Goal: Transaction & Acquisition: Purchase product/service

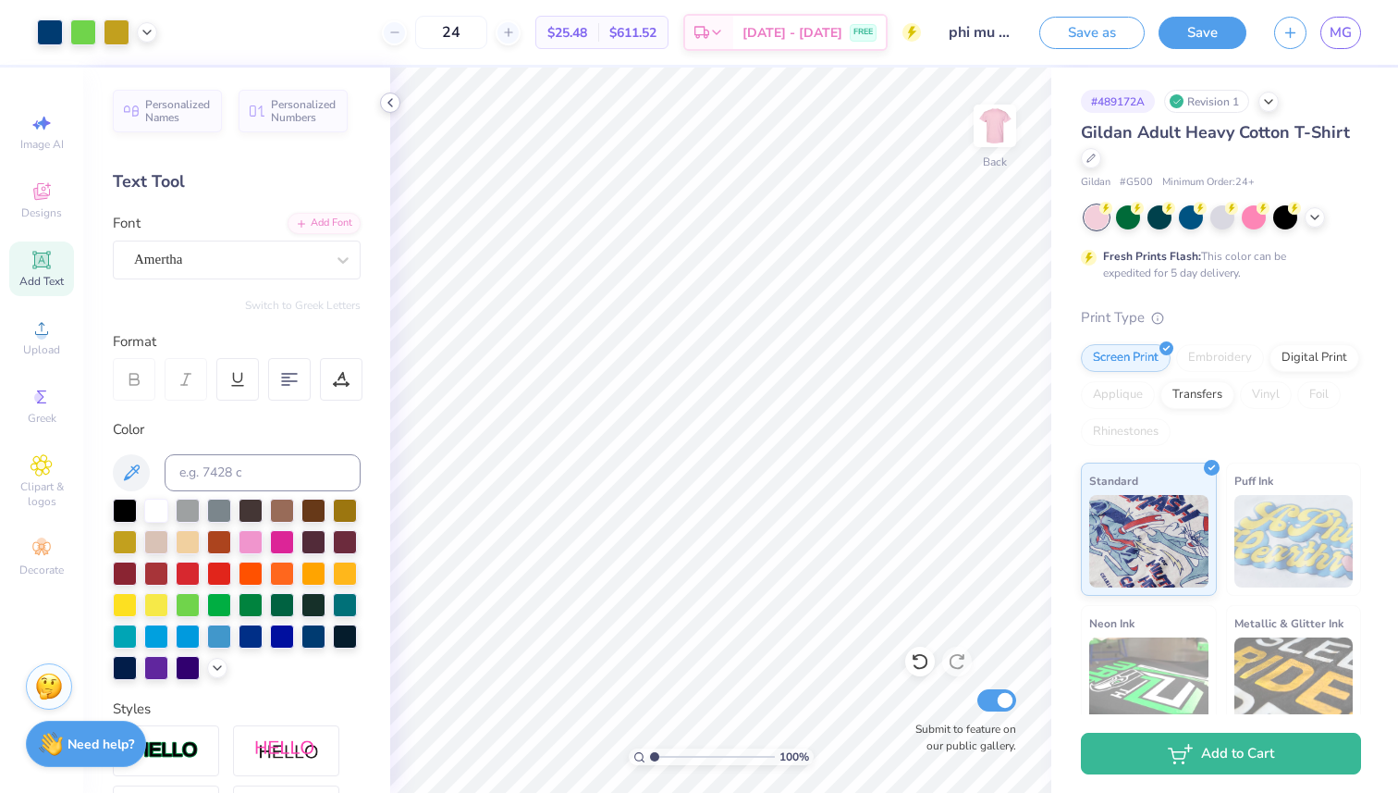
click at [388, 102] on polyline at bounding box center [390, 102] width 4 height 7
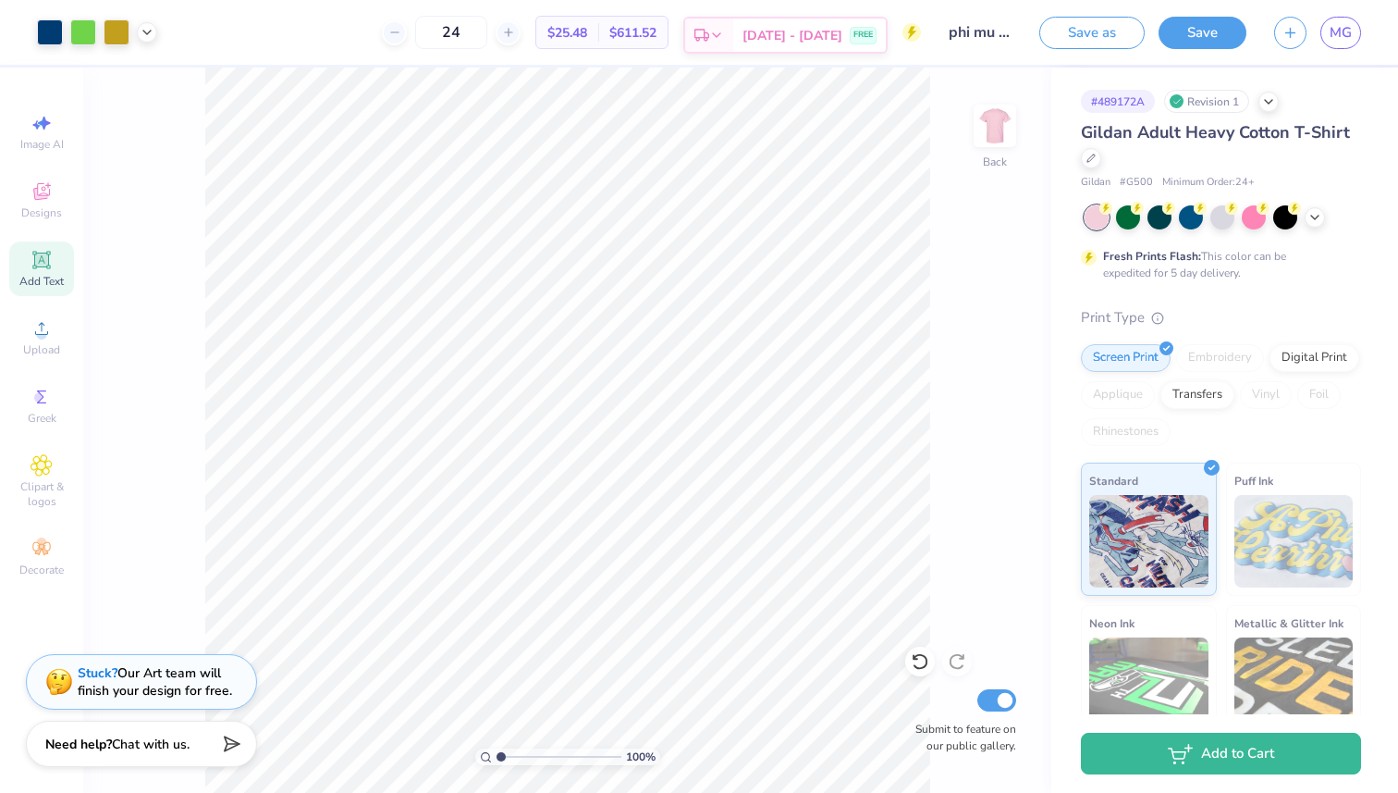
click at [802, 39] on span "[DATE] - [DATE]" at bounding box center [793, 35] width 100 height 19
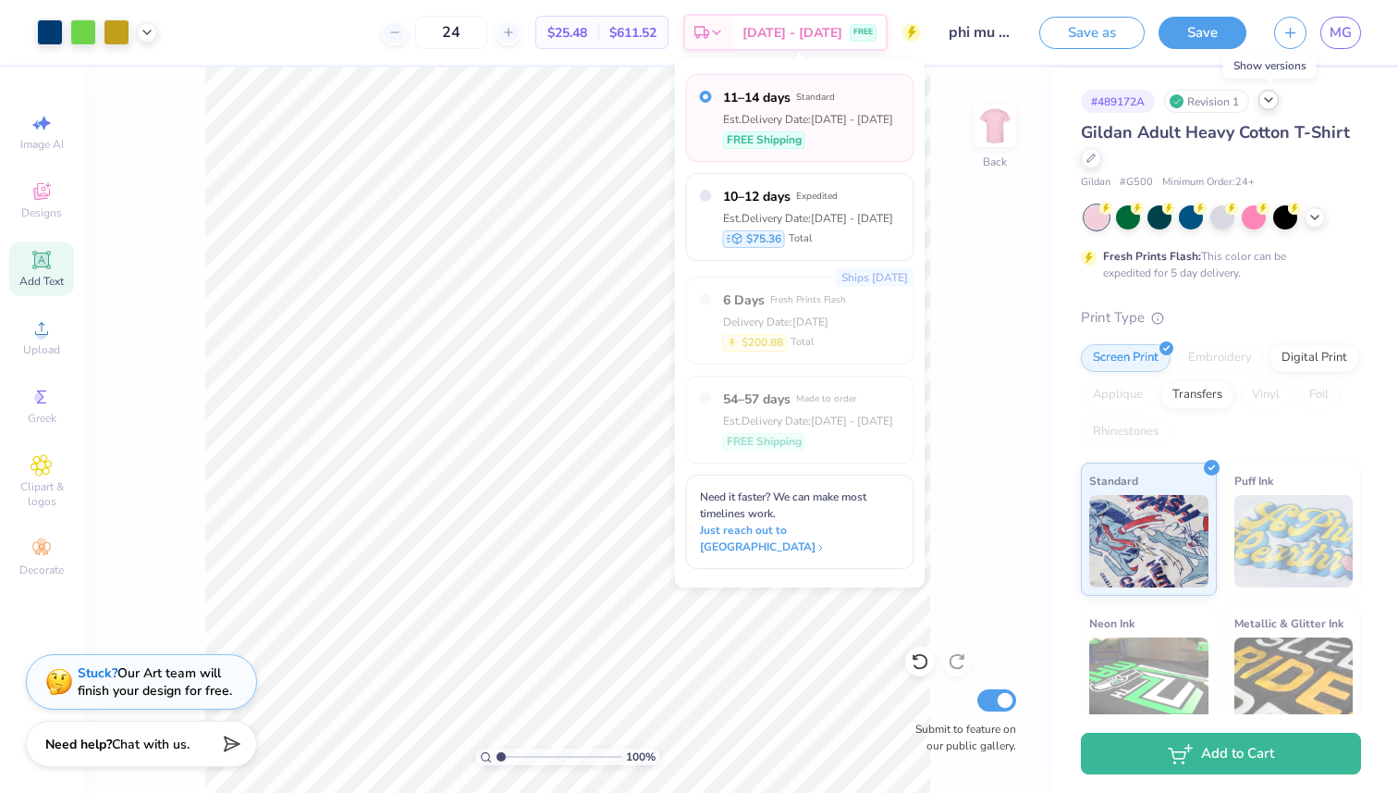
click at [1273, 107] on div at bounding box center [1269, 100] width 20 height 20
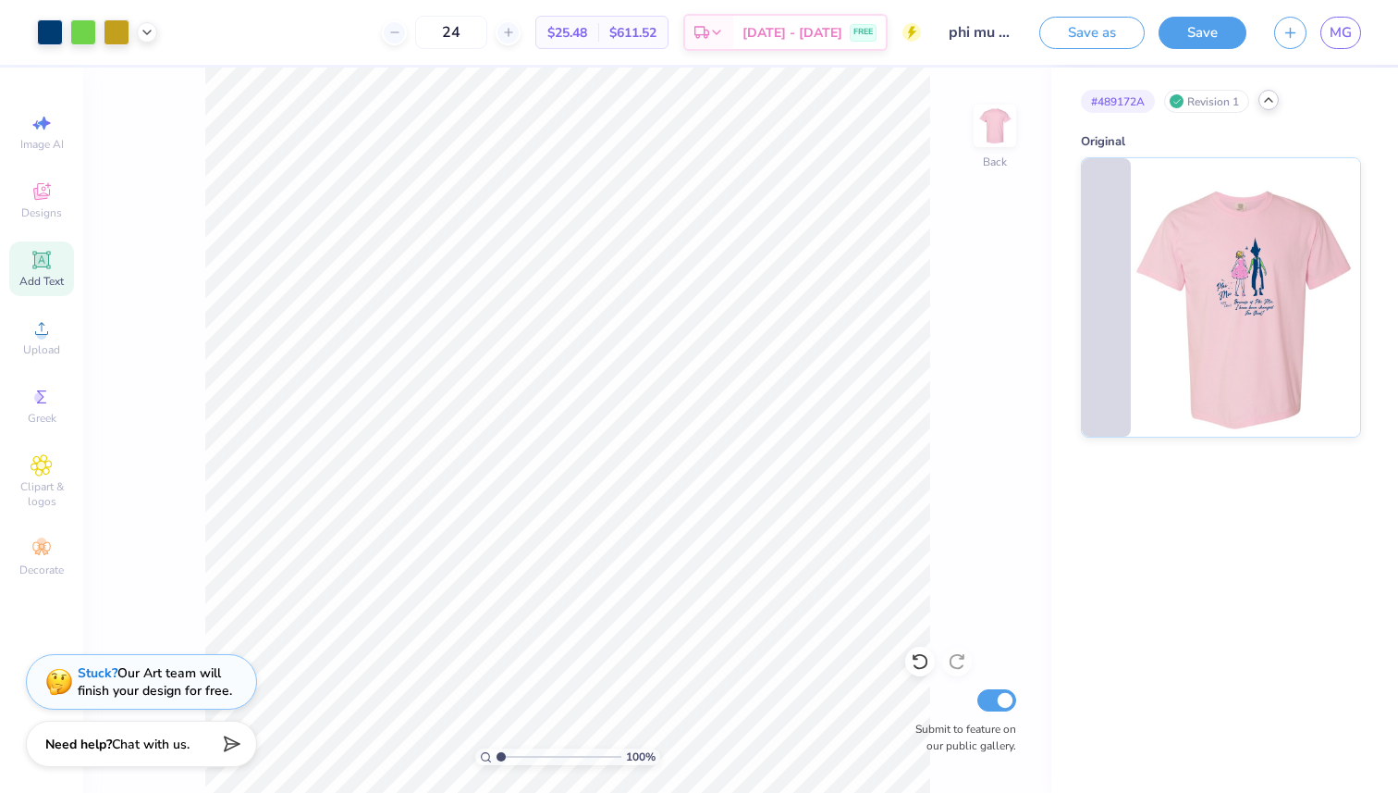
click at [1271, 102] on icon at bounding box center [1268, 99] width 15 height 15
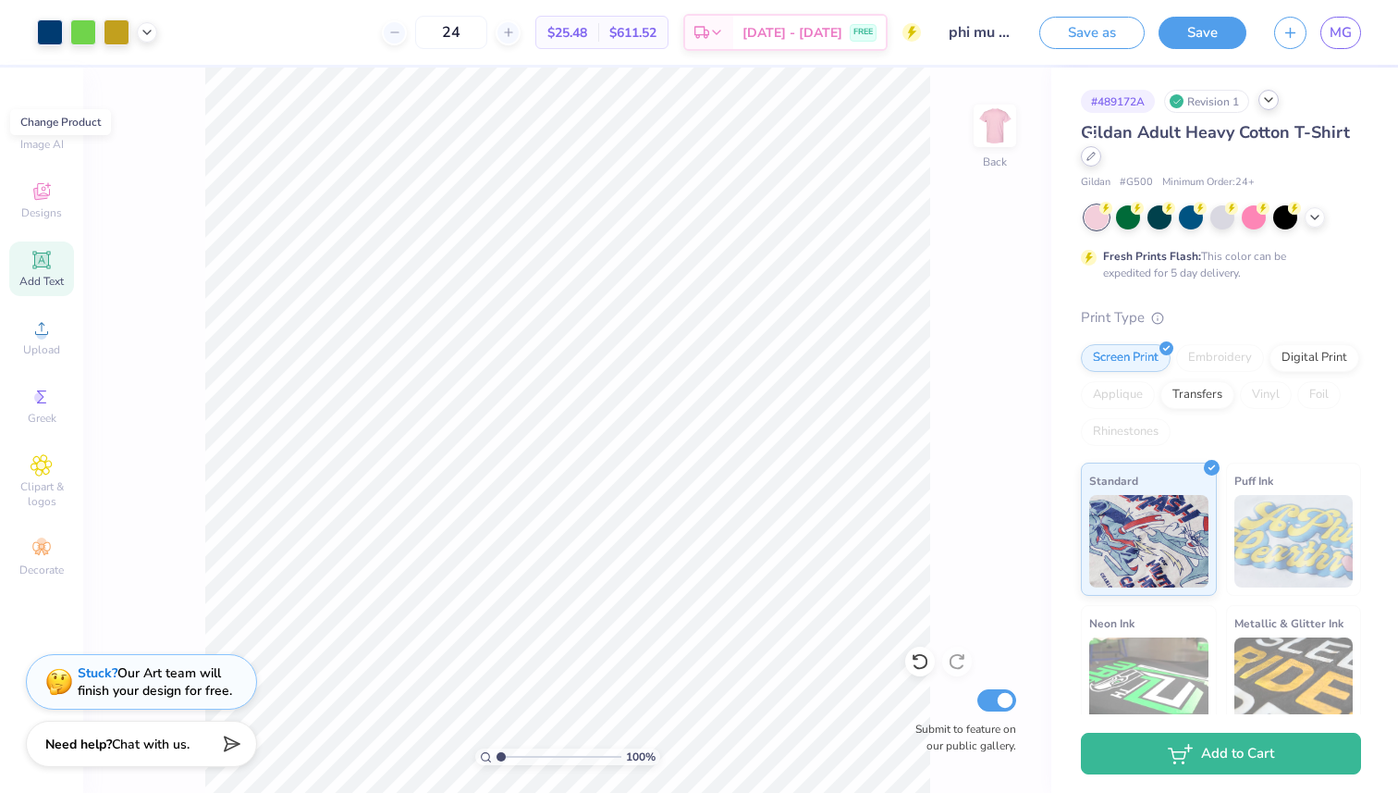
click at [1089, 162] on div at bounding box center [1091, 156] width 20 height 20
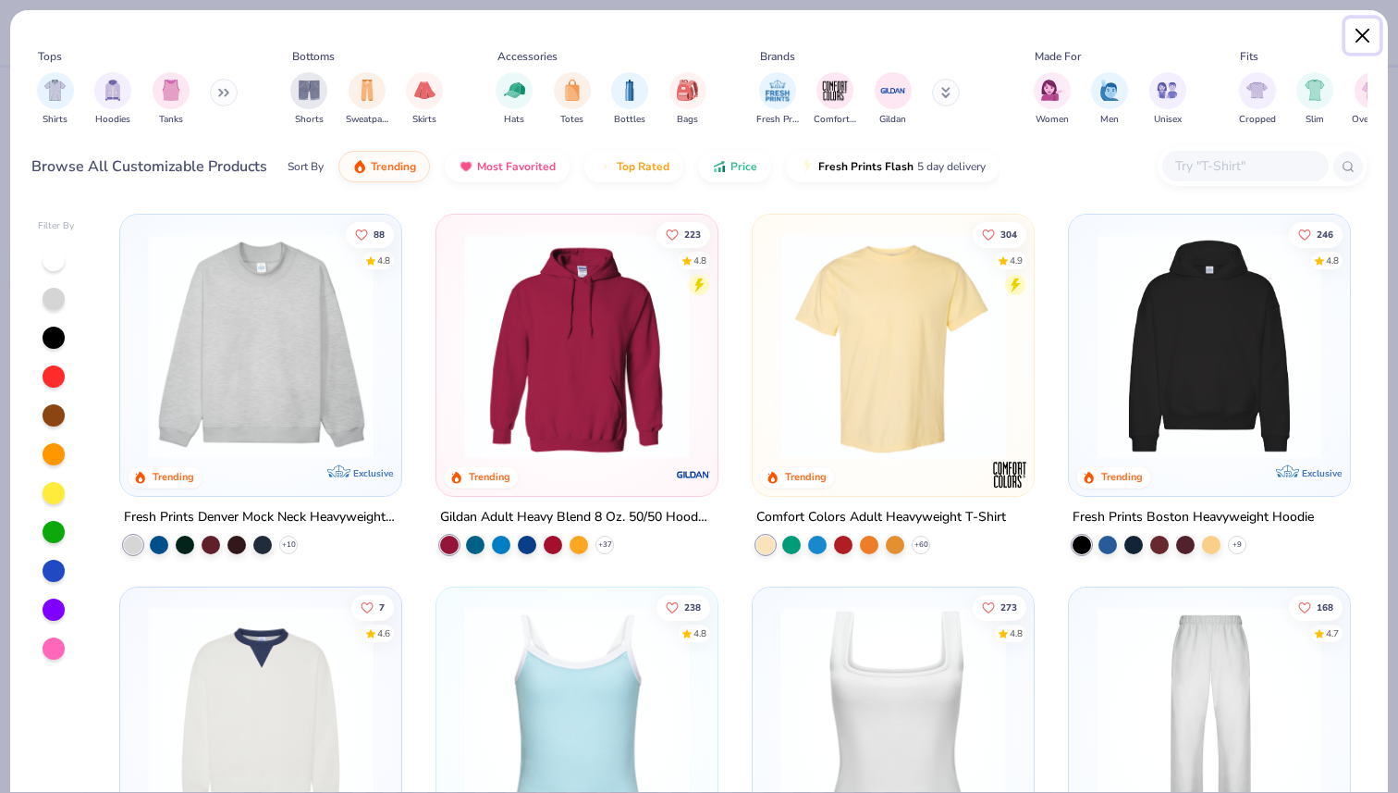
click at [1366, 31] on button "Close" at bounding box center [1363, 35] width 35 height 35
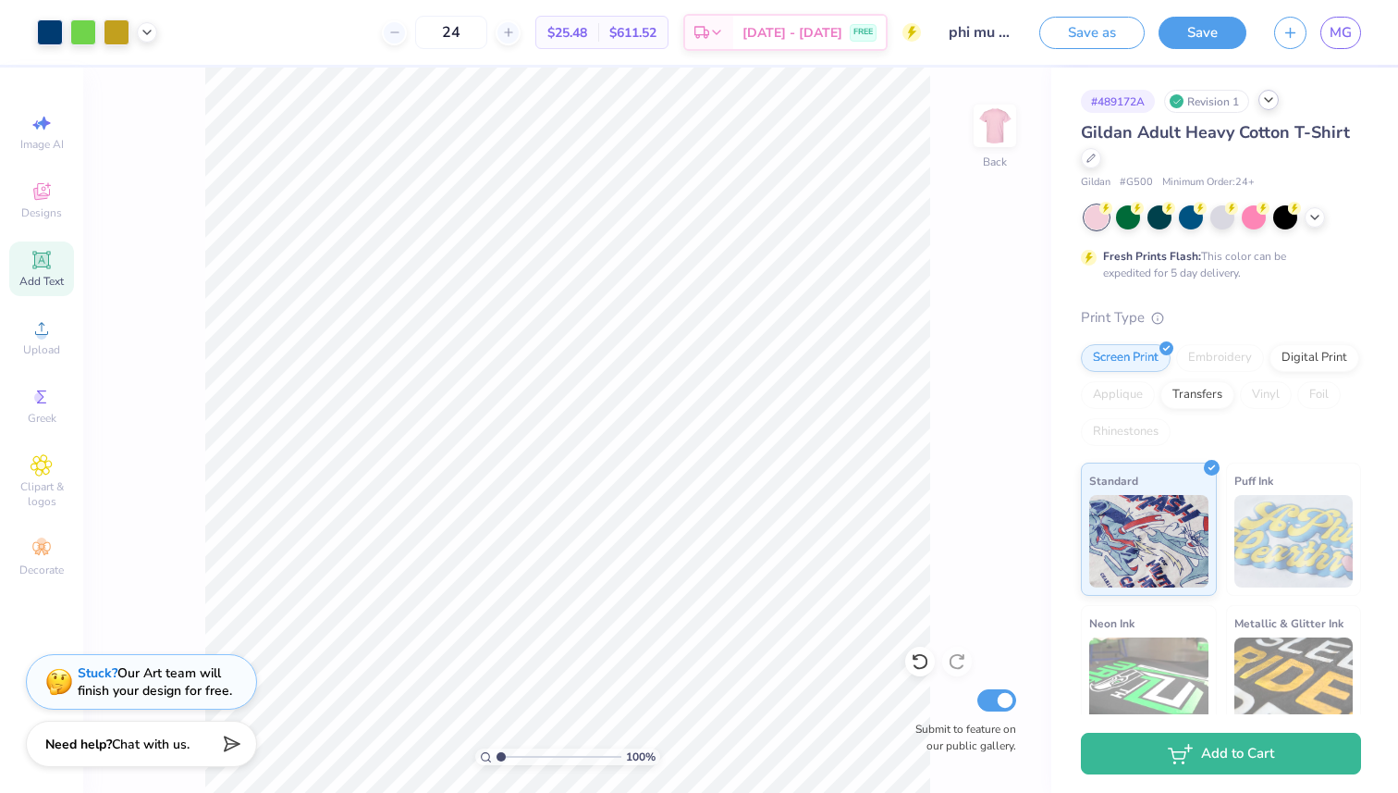
click at [1182, 136] on span "Gildan Adult Heavy Cotton T-Shirt" at bounding box center [1215, 132] width 269 height 22
click at [1180, 132] on span "Gildan Adult Heavy Cotton T-Shirt" at bounding box center [1215, 132] width 269 height 22
click at [1165, 136] on span "Gildan Adult Heavy Cotton T-Shirt" at bounding box center [1215, 132] width 269 height 22
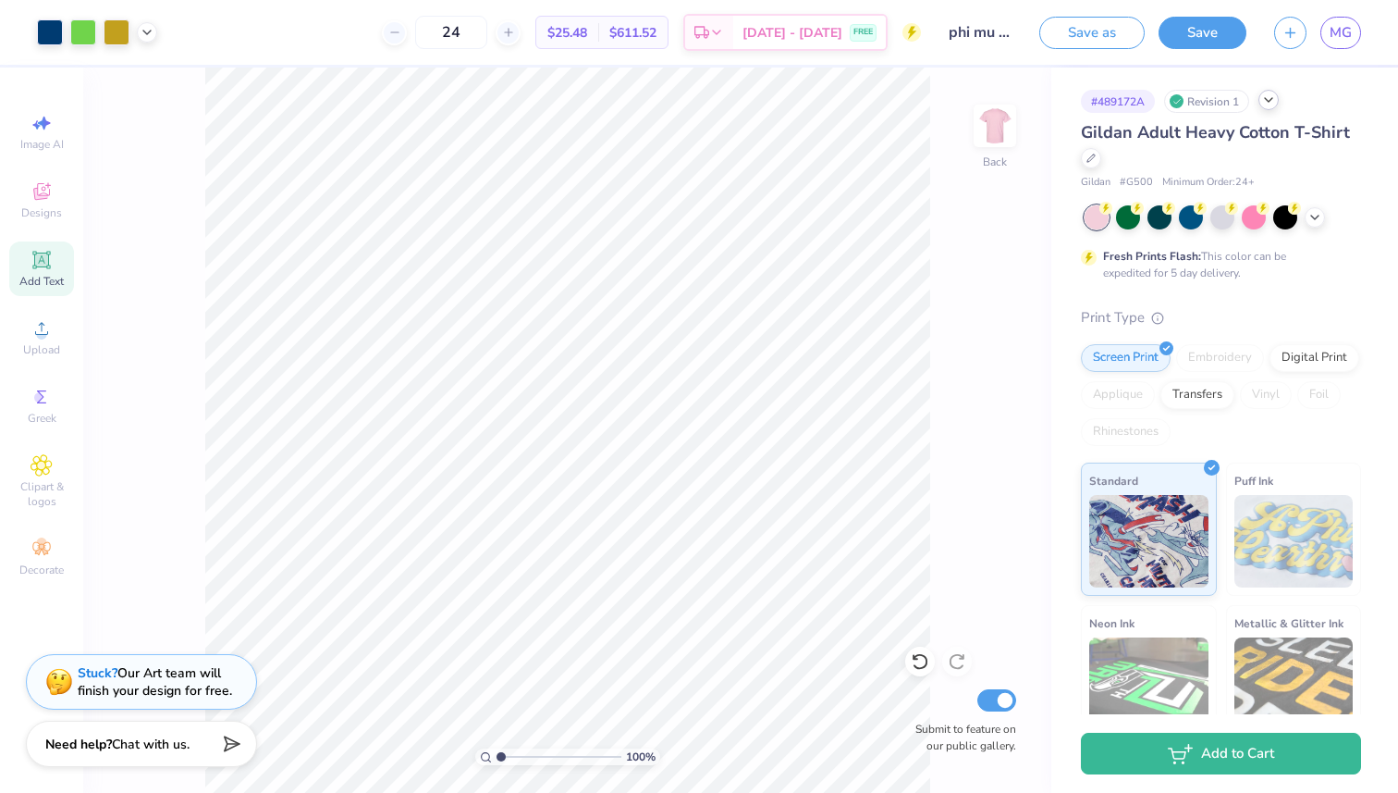
click at [1173, 175] on span "Minimum Order: 24 +" at bounding box center [1208, 183] width 92 height 16
click at [1162, 176] on span "Minimum Order: 24 +" at bounding box center [1208, 183] width 92 height 16
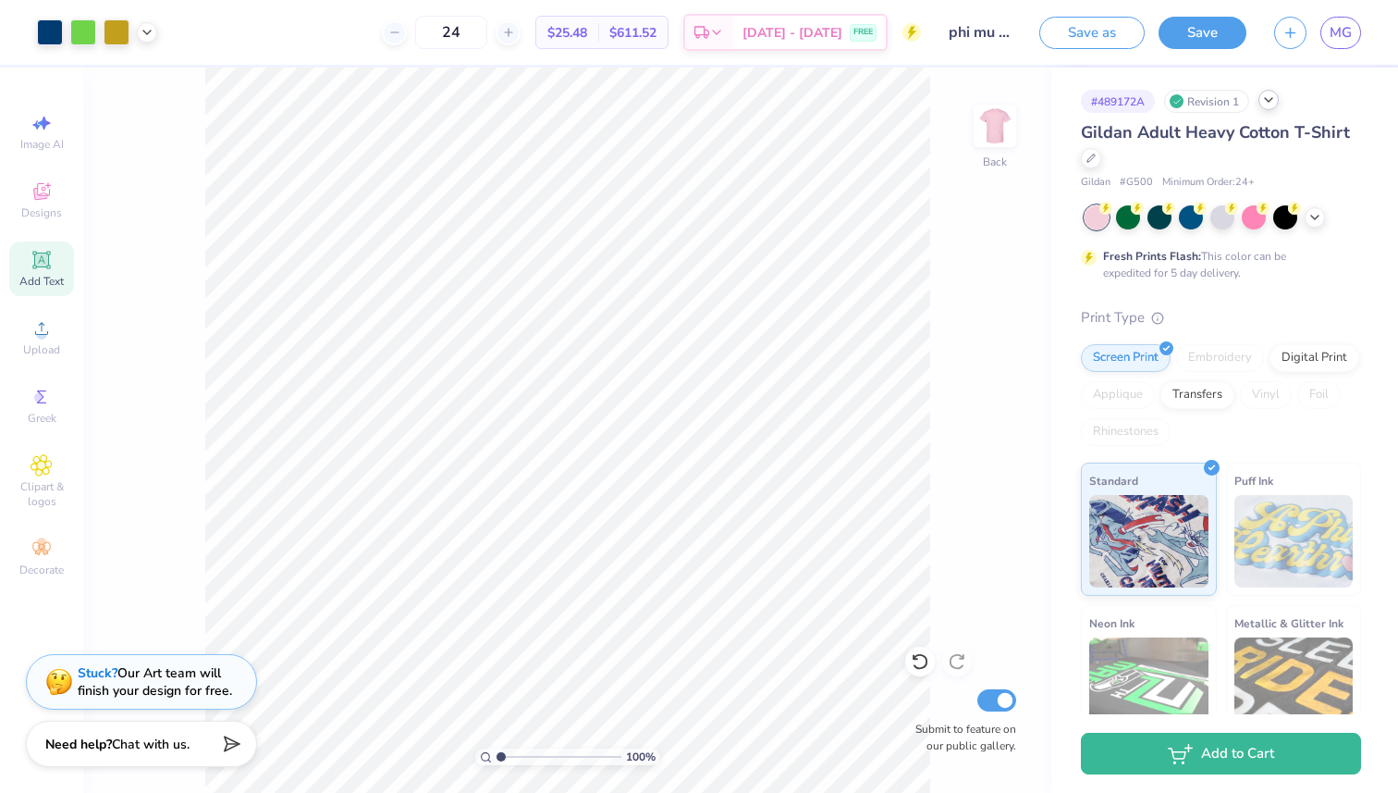
click at [1138, 177] on span "# G500" at bounding box center [1136, 183] width 33 height 16
click at [1174, 182] on span "Minimum Order: 24 +" at bounding box center [1208, 183] width 92 height 16
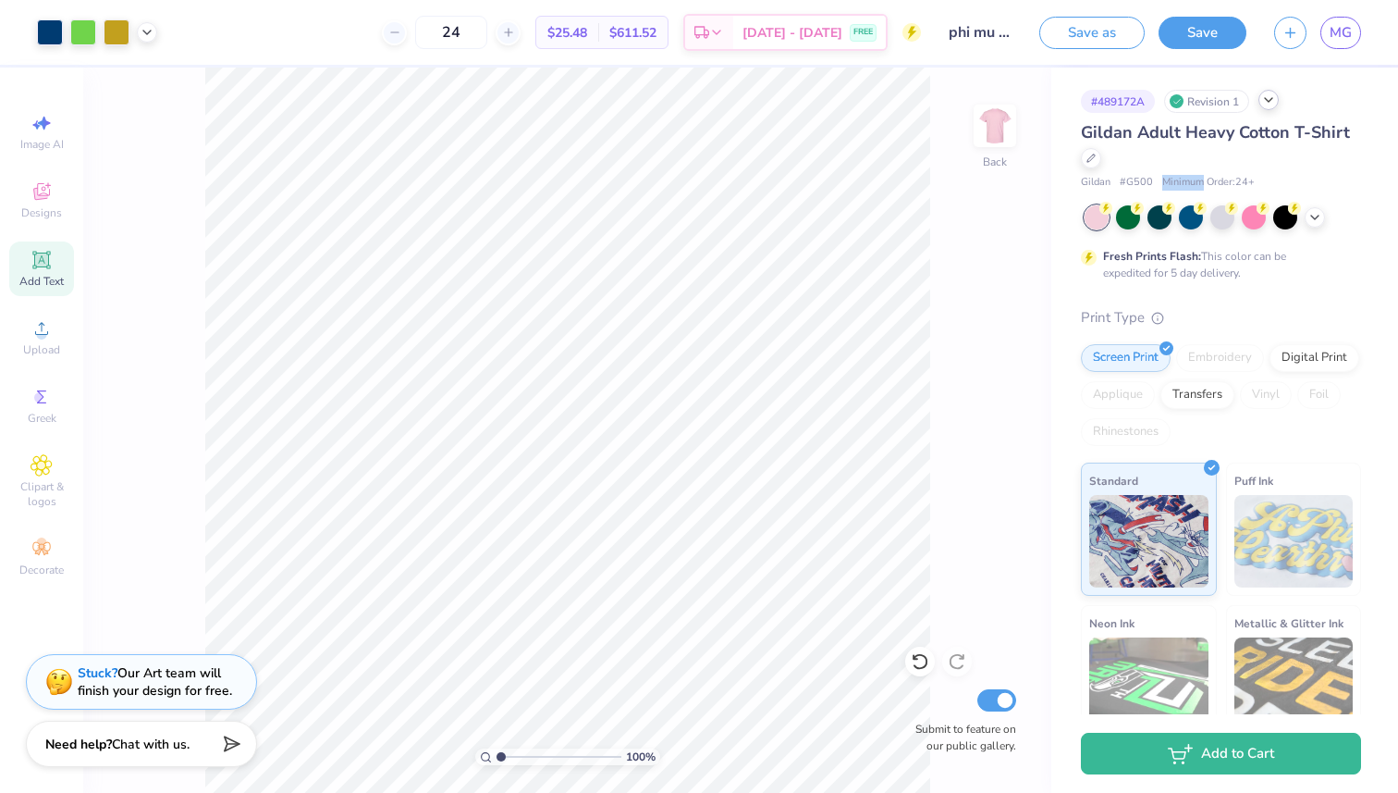
click at [1174, 182] on span "Minimum Order: 24 +" at bounding box center [1208, 183] width 92 height 16
click at [1139, 185] on span "# G500" at bounding box center [1136, 183] width 33 height 16
click at [1089, 184] on span "Gildan" at bounding box center [1096, 183] width 30 height 16
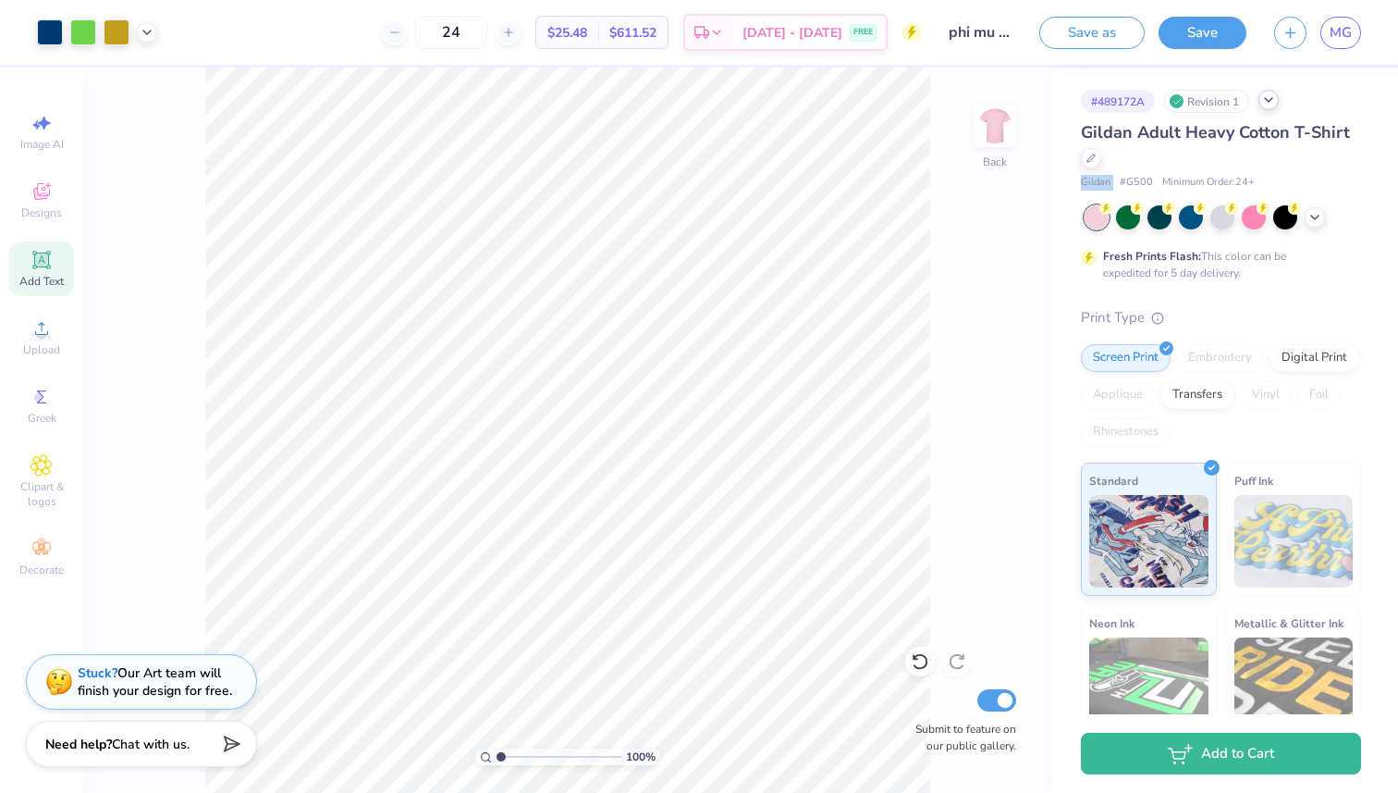
click at [1089, 184] on span "Gildan" at bounding box center [1096, 183] width 30 height 16
click at [1118, 186] on div "Gildan # G500 Minimum Order: 24 +" at bounding box center [1221, 183] width 280 height 16
click at [1125, 186] on span "# G500" at bounding box center [1136, 183] width 33 height 16
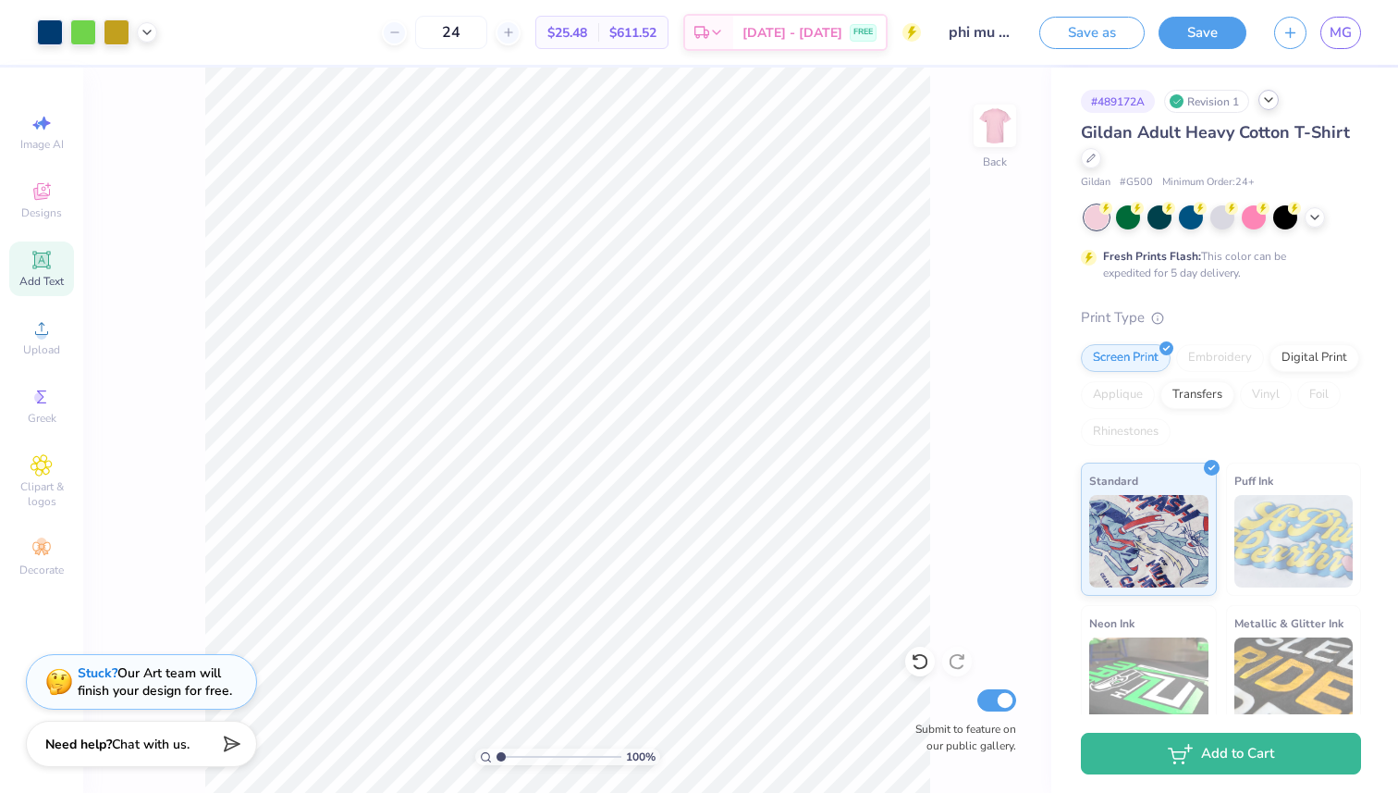
click at [1193, 182] on span "Minimum Order: 24 +" at bounding box center [1208, 183] width 92 height 16
click at [1174, 146] on div "Gildan Adult Heavy Cotton T-Shirt" at bounding box center [1221, 145] width 280 height 50
click at [1092, 154] on icon at bounding box center [1091, 156] width 9 height 9
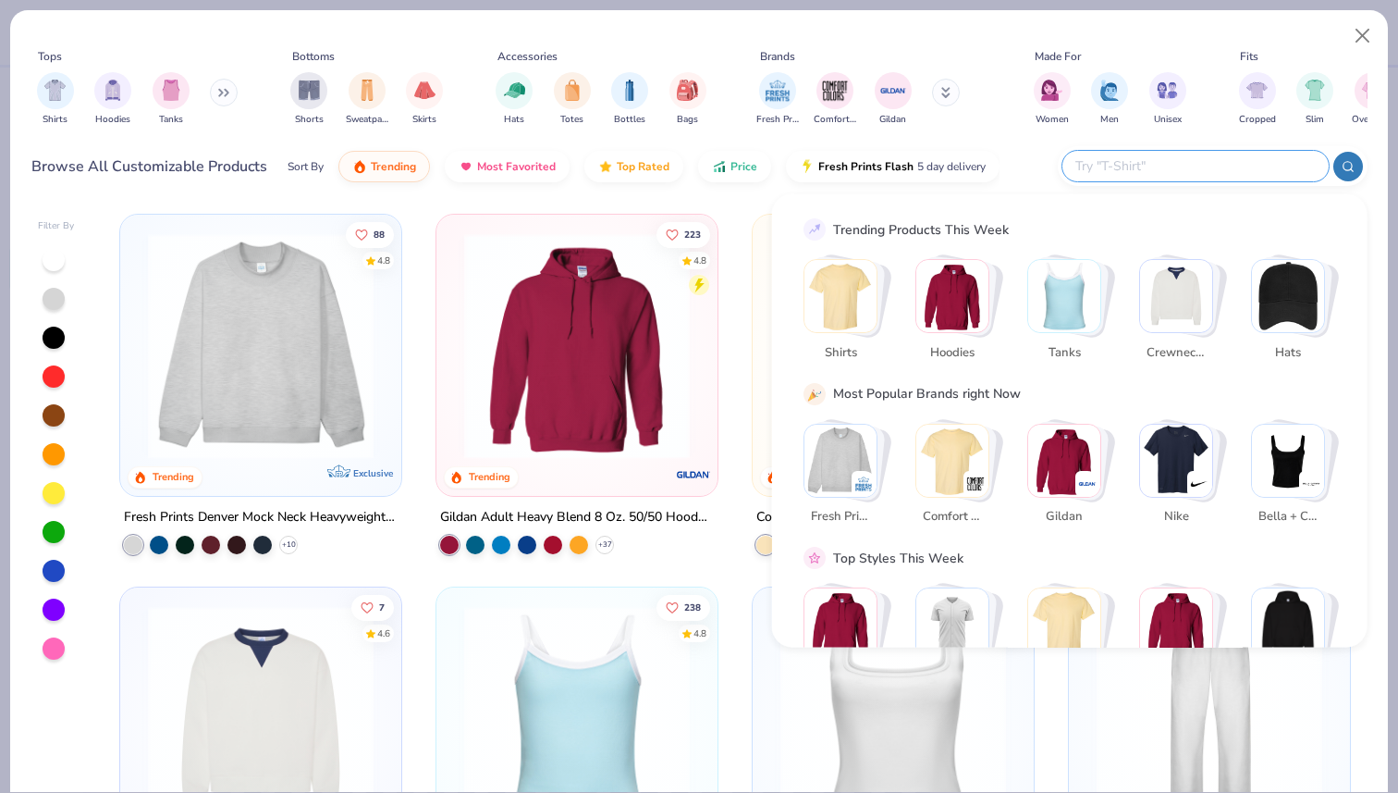
click at [1191, 166] on input "text" at bounding box center [1195, 165] width 242 height 21
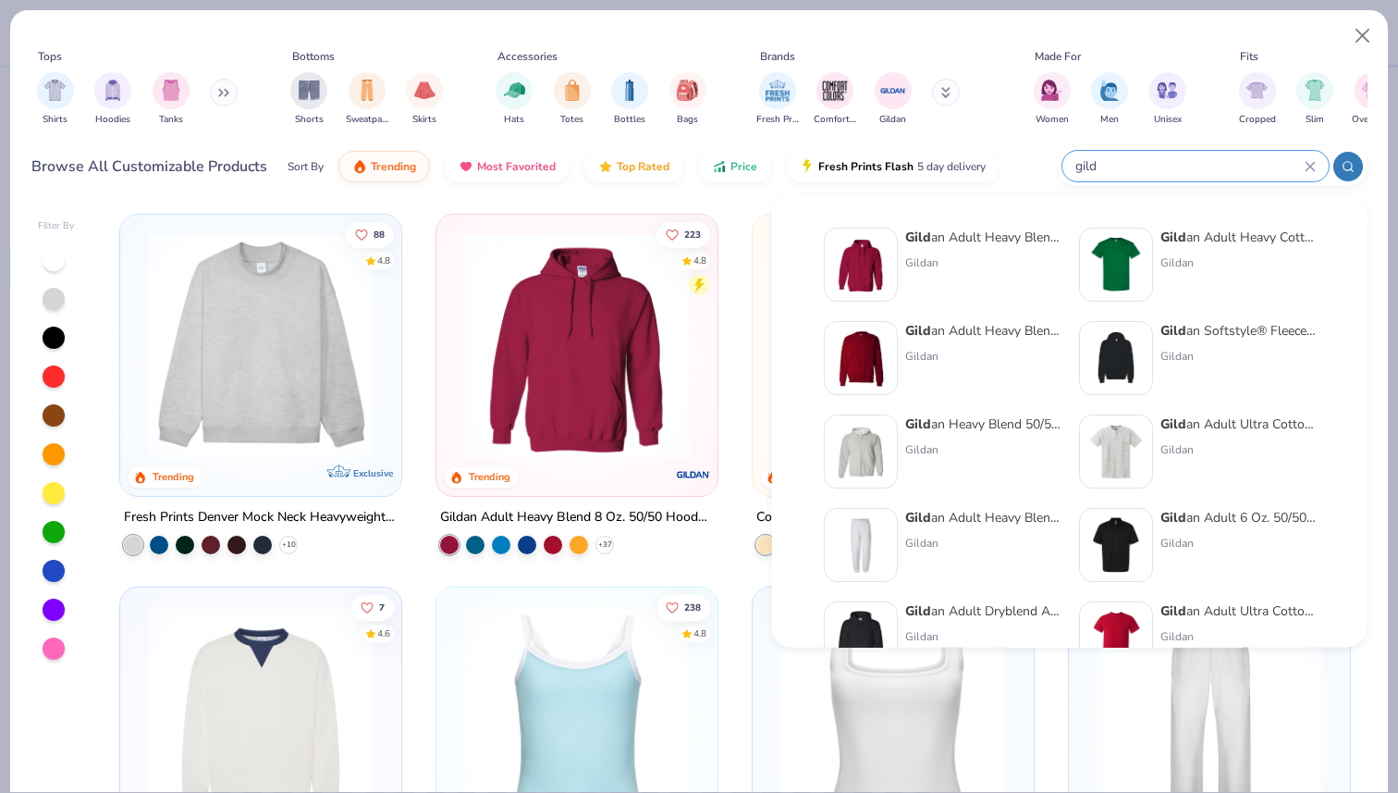
type input "gild"
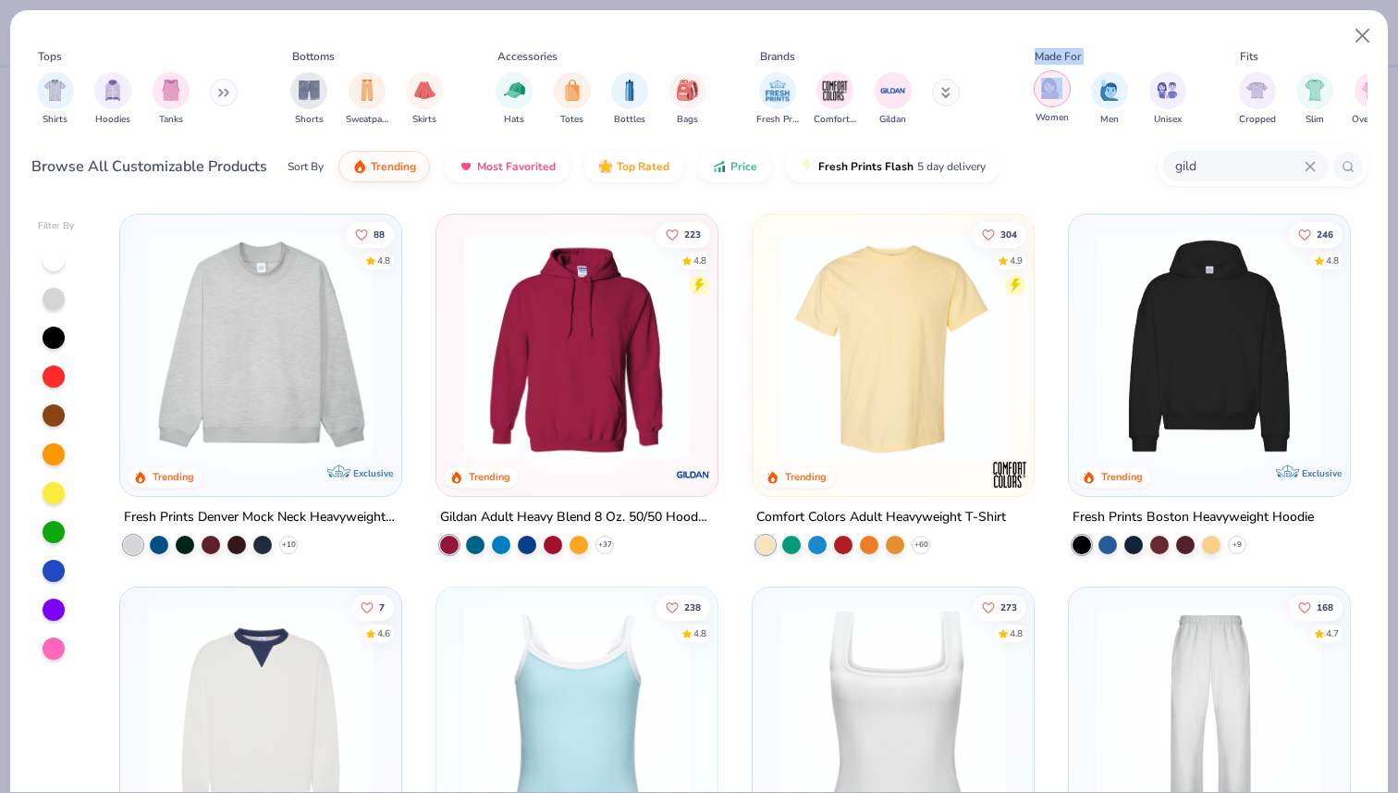
drag, startPoint x: 1055, startPoint y: 29, endPoint x: 1060, endPoint y: 96, distance: 67.7
click at [1060, 96] on div "Tops Shirts Hoodies Tanks Bottoms Shorts Sweatpants Skirts Accessories Hats Tot…" at bounding box center [699, 105] width 1378 height 190
click at [1362, 32] on button "Close" at bounding box center [1363, 35] width 35 height 35
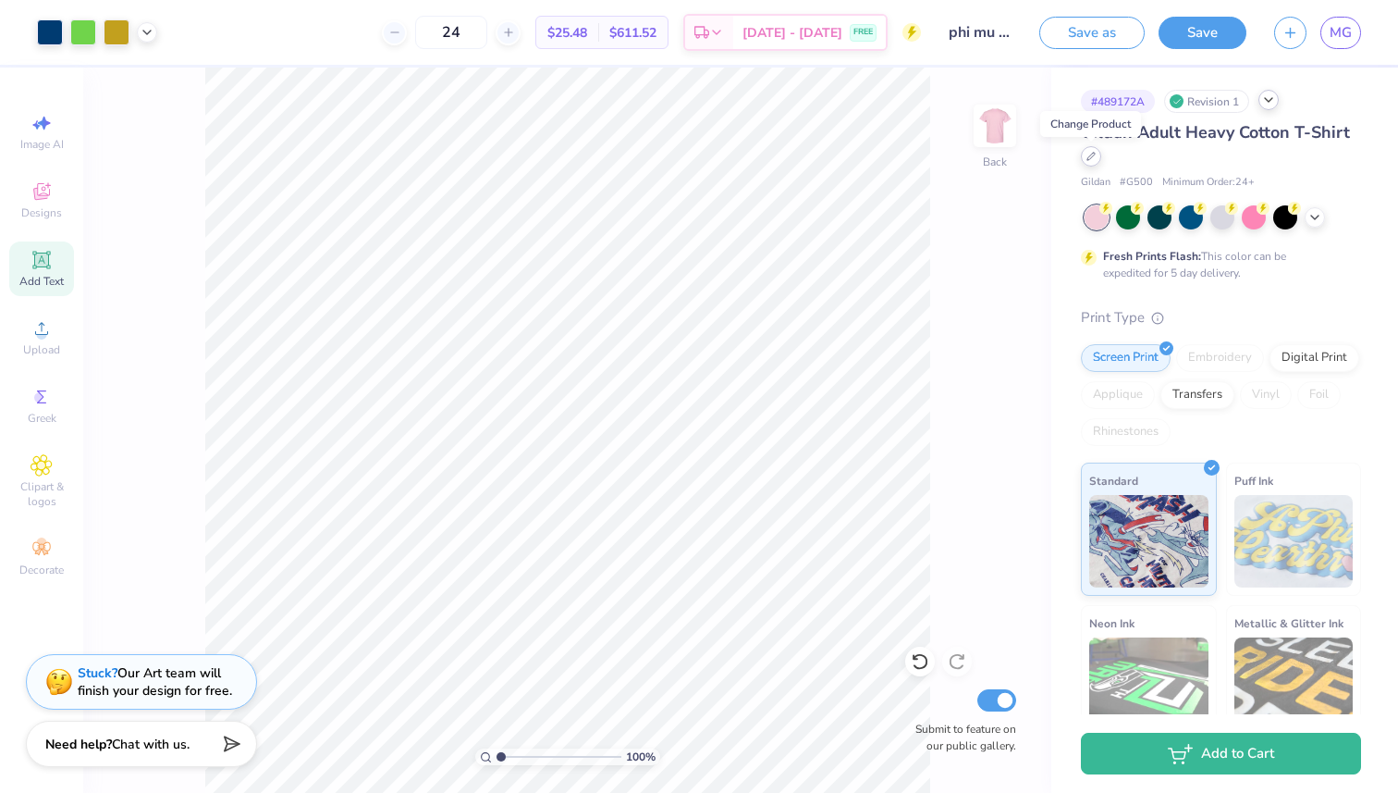
click at [1095, 154] on icon at bounding box center [1091, 156] width 9 height 9
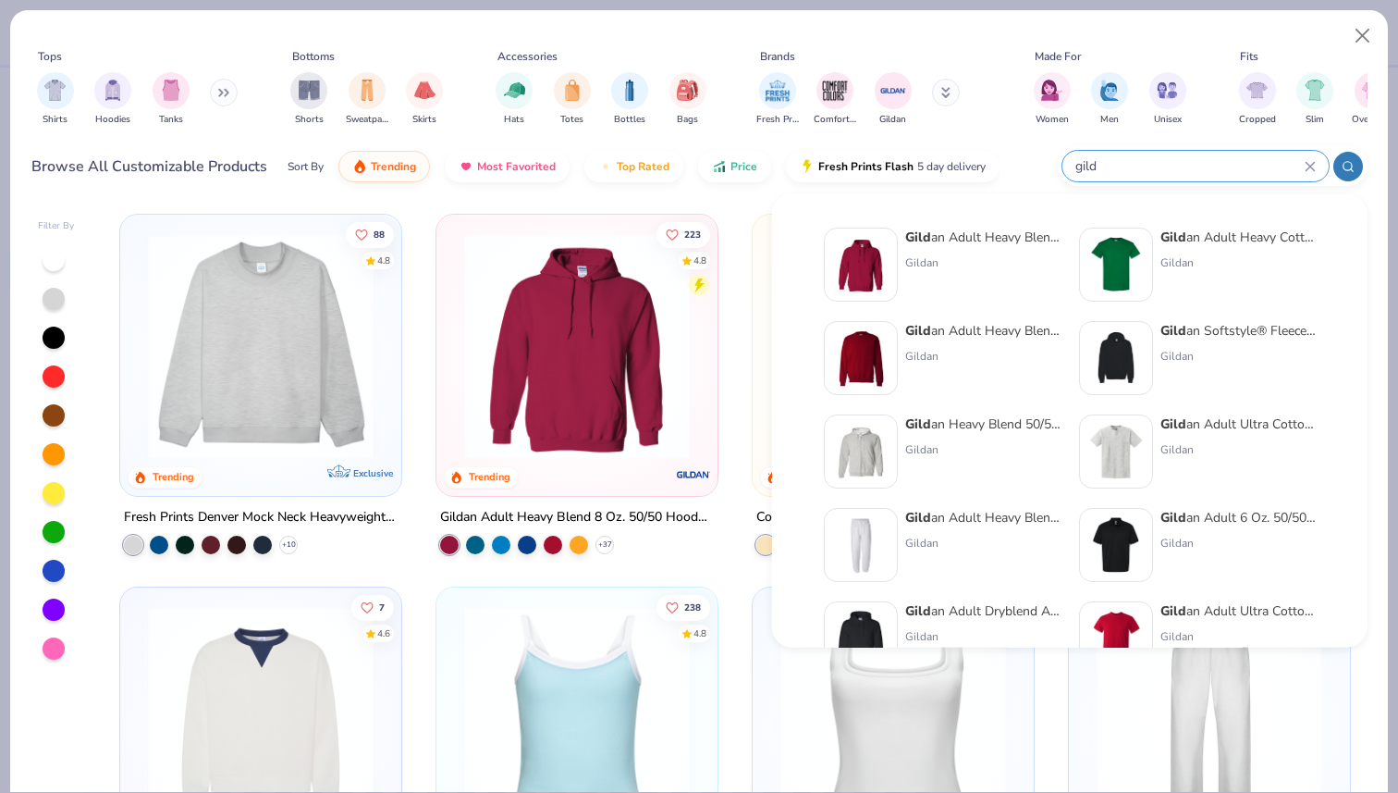
click at [1213, 163] on input "gild" at bounding box center [1189, 165] width 231 height 21
click at [1214, 240] on div "Gild an Adult Heavy Cotton T-Shirt" at bounding box center [1238, 237] width 155 height 19
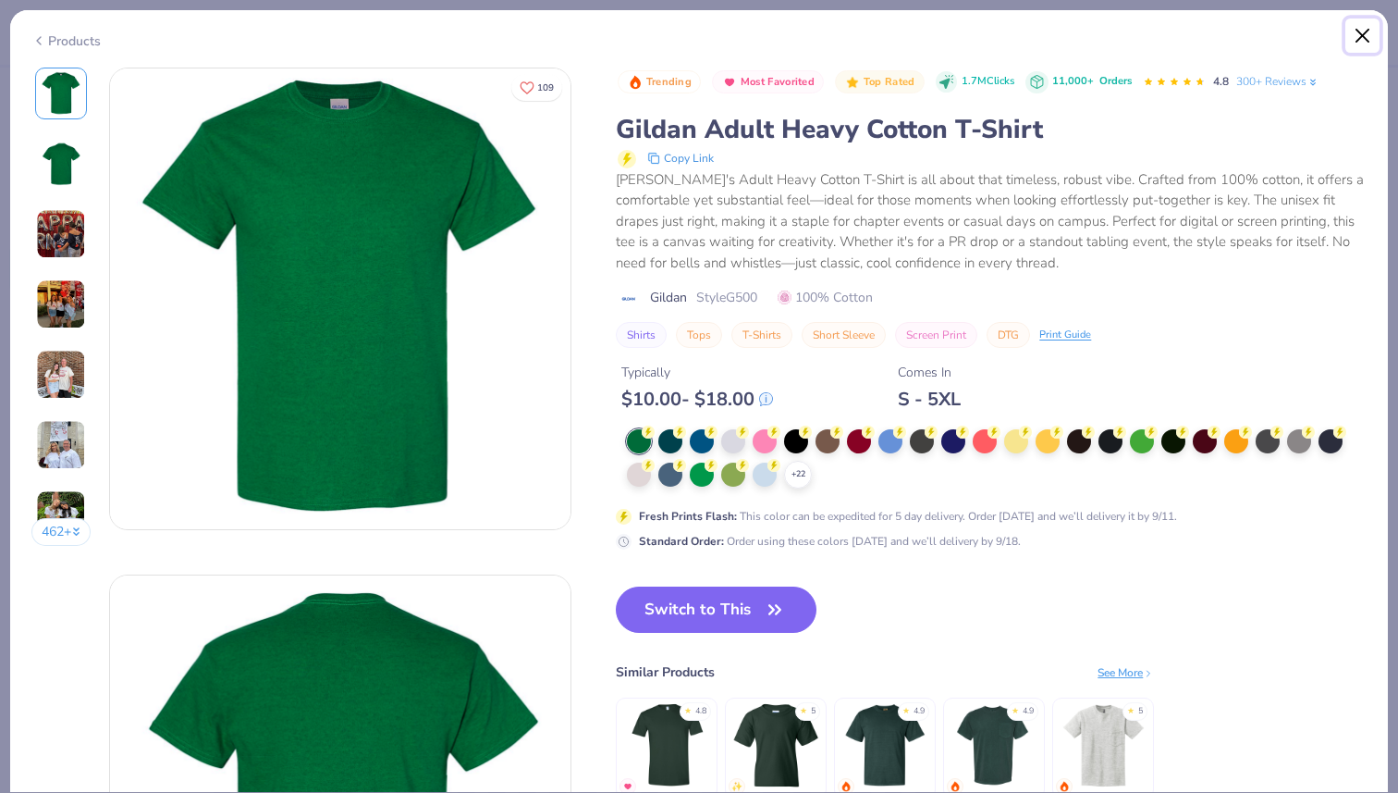
click at [1360, 31] on button "Close" at bounding box center [1363, 35] width 35 height 35
